Goal: Task Accomplishment & Management: Manage account settings

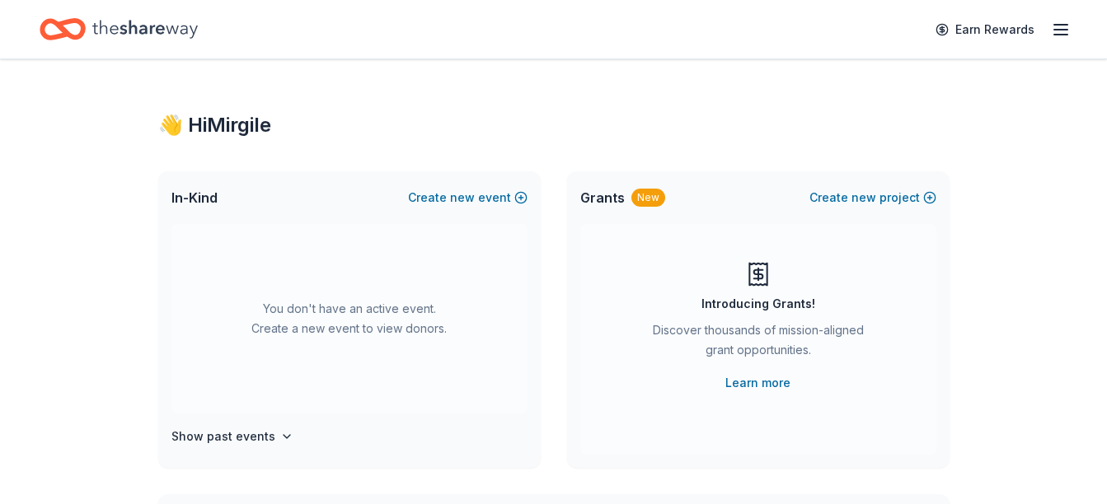
click at [1066, 40] on div "Earn Rewards" at bounding box center [997, 29] width 145 height 39
click at [1061, 28] on icon "button" at bounding box center [1061, 30] width 20 height 20
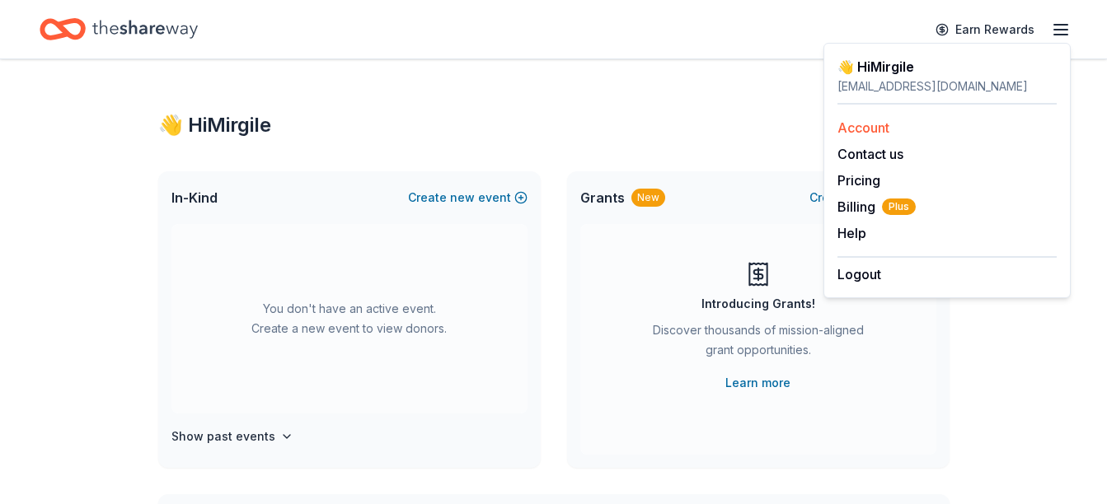
click at [885, 129] on link "Account" at bounding box center [863, 127] width 52 height 16
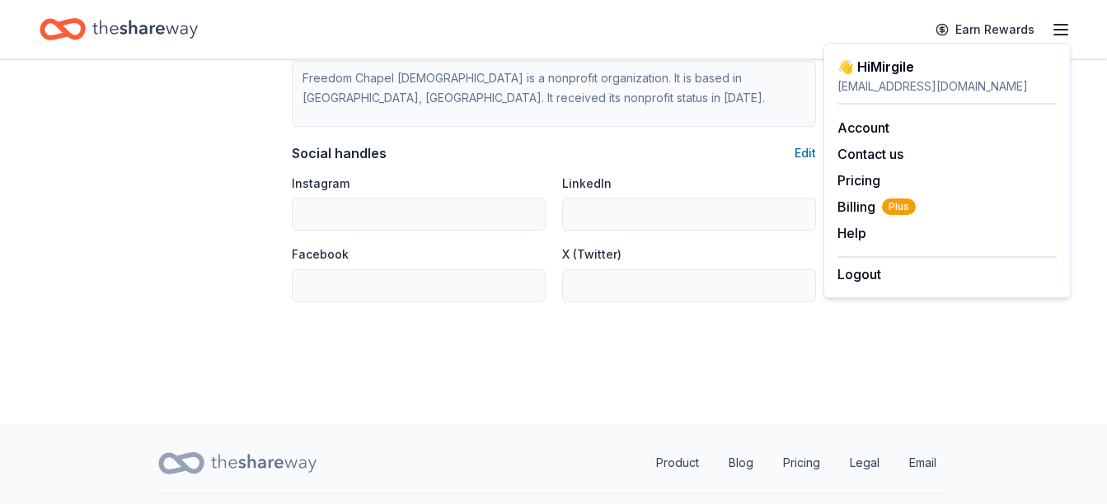
scroll to position [1145, 0]
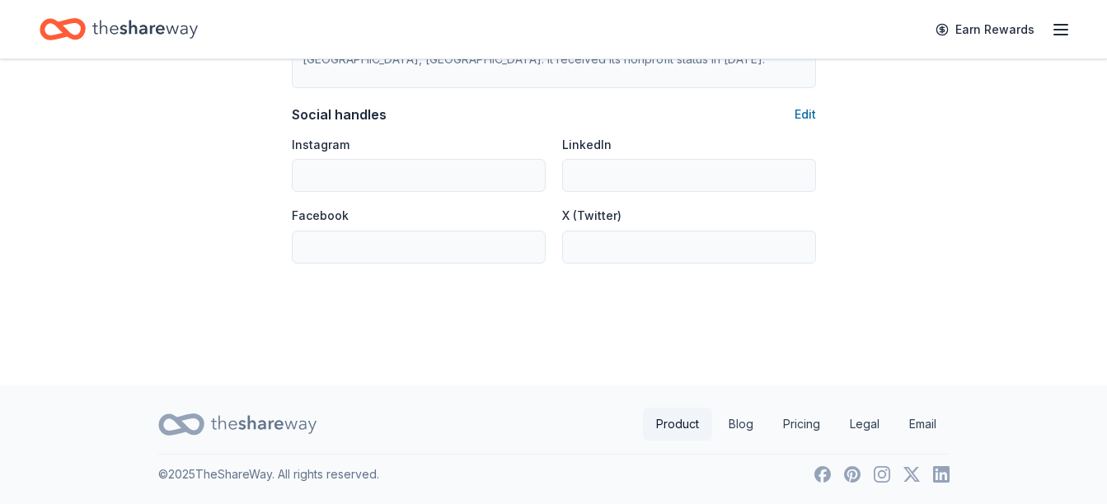
click at [685, 425] on link "Product" at bounding box center [677, 424] width 69 height 33
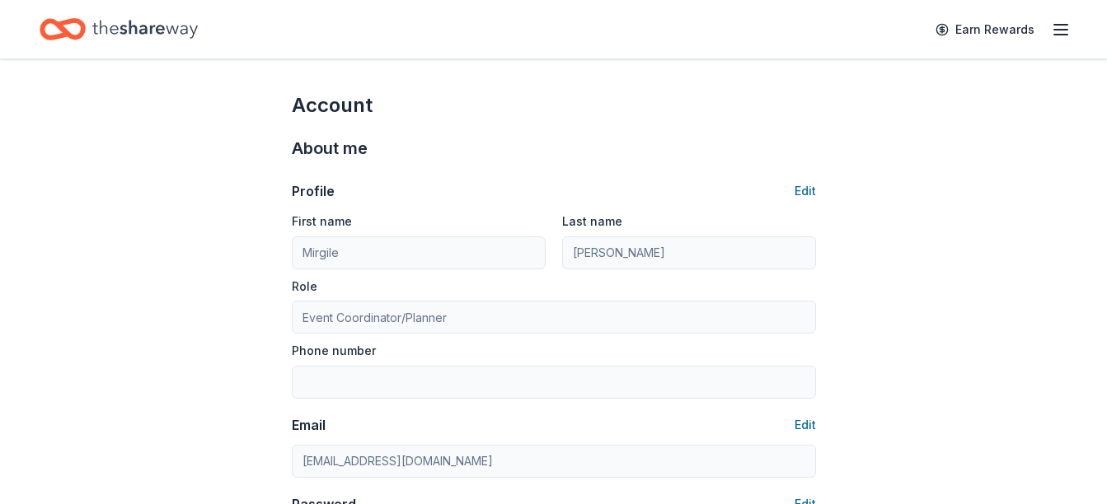
click at [132, 30] on icon "Home" at bounding box center [144, 29] width 105 height 34
click at [135, 26] on icon "Home" at bounding box center [144, 29] width 105 height 18
click at [76, 27] on icon "Home" at bounding box center [63, 29] width 46 height 39
click at [1059, 28] on icon "button" at bounding box center [1061, 30] width 20 height 20
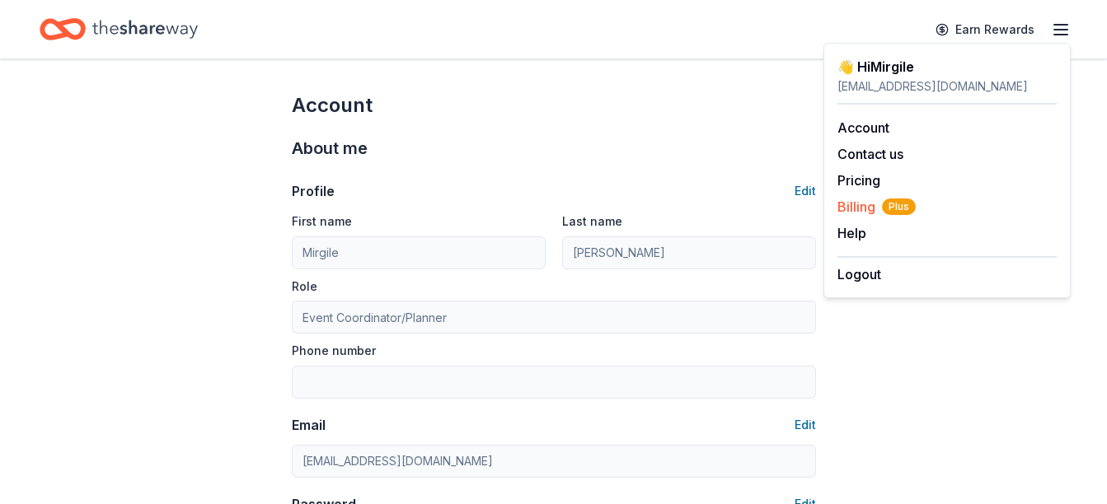
click at [848, 205] on span "Billing Plus" at bounding box center [876, 207] width 78 height 20
